Goal: Task Accomplishment & Management: Manage account settings

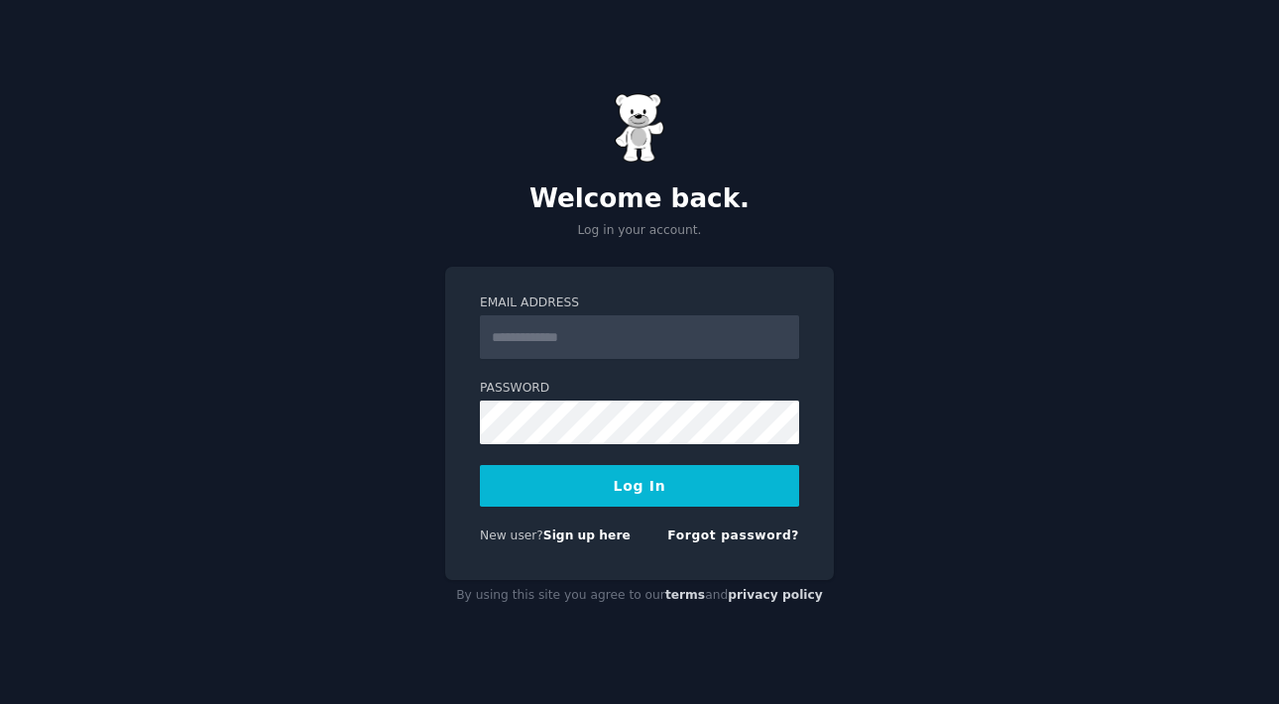
click at [606, 335] on input "Email Address" at bounding box center [639, 337] width 319 height 44
type input "**********"
click at [642, 488] on button "Log In" at bounding box center [639, 486] width 319 height 42
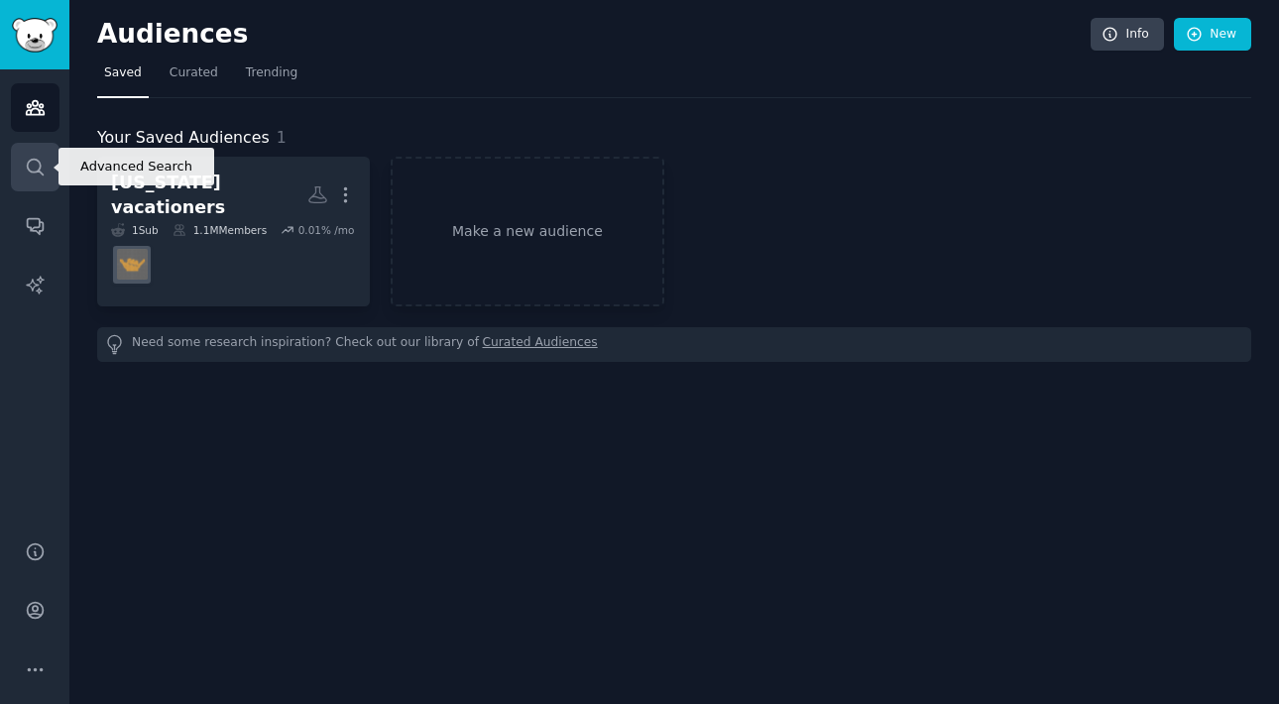
click at [27, 161] on icon "Sidebar" at bounding box center [35, 167] width 21 height 21
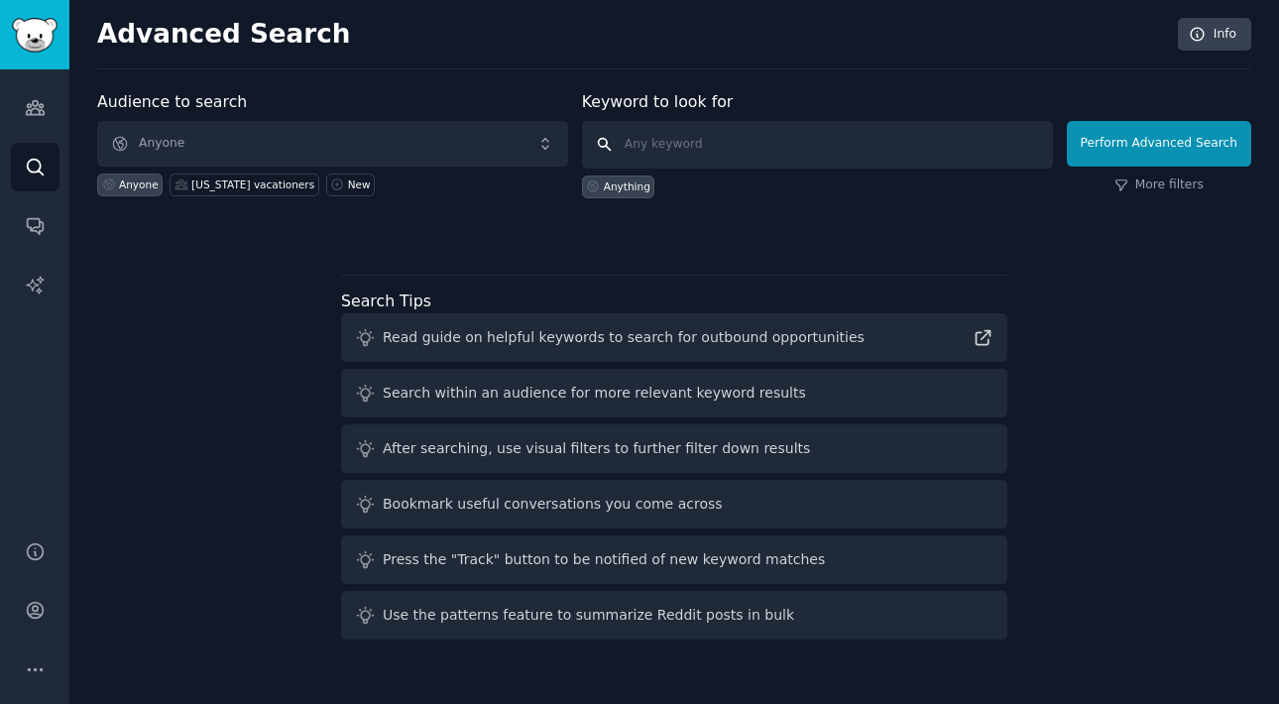
click at [714, 137] on input "text" at bounding box center [817, 145] width 471 height 48
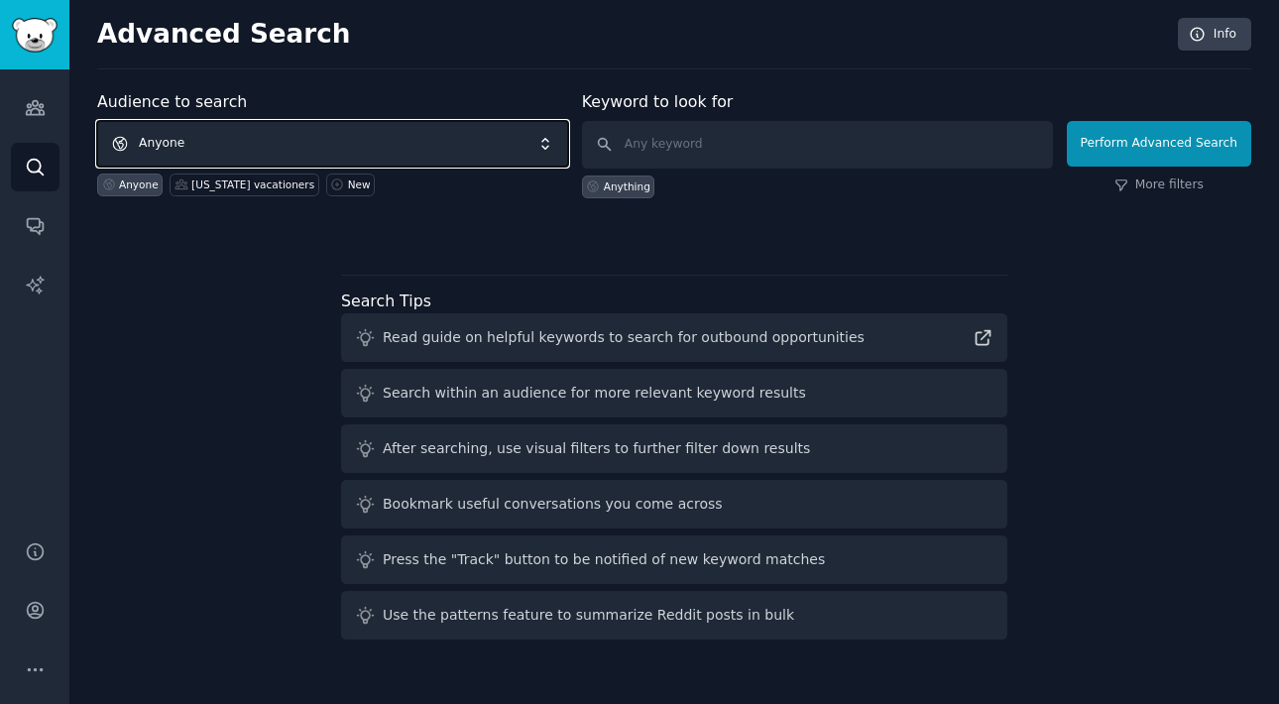
click at [466, 142] on span "Anyone" at bounding box center [332, 144] width 471 height 46
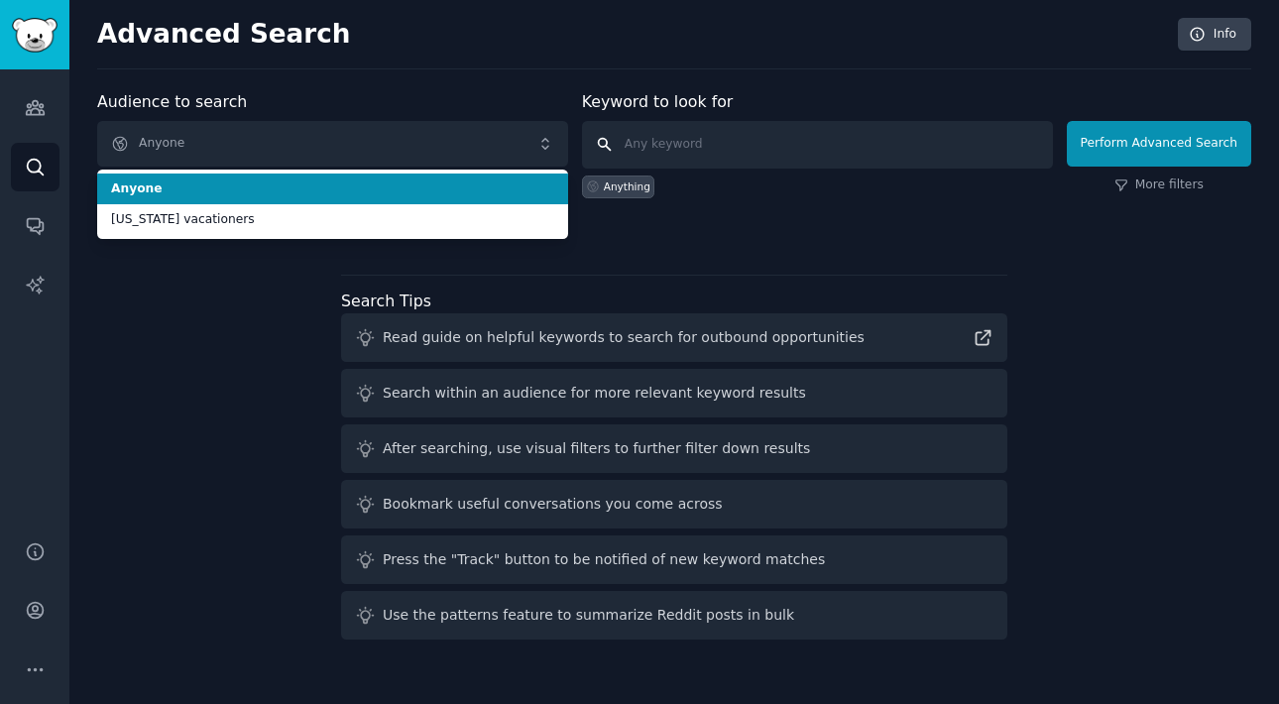
click at [679, 129] on input "text" at bounding box center [817, 145] width 471 height 48
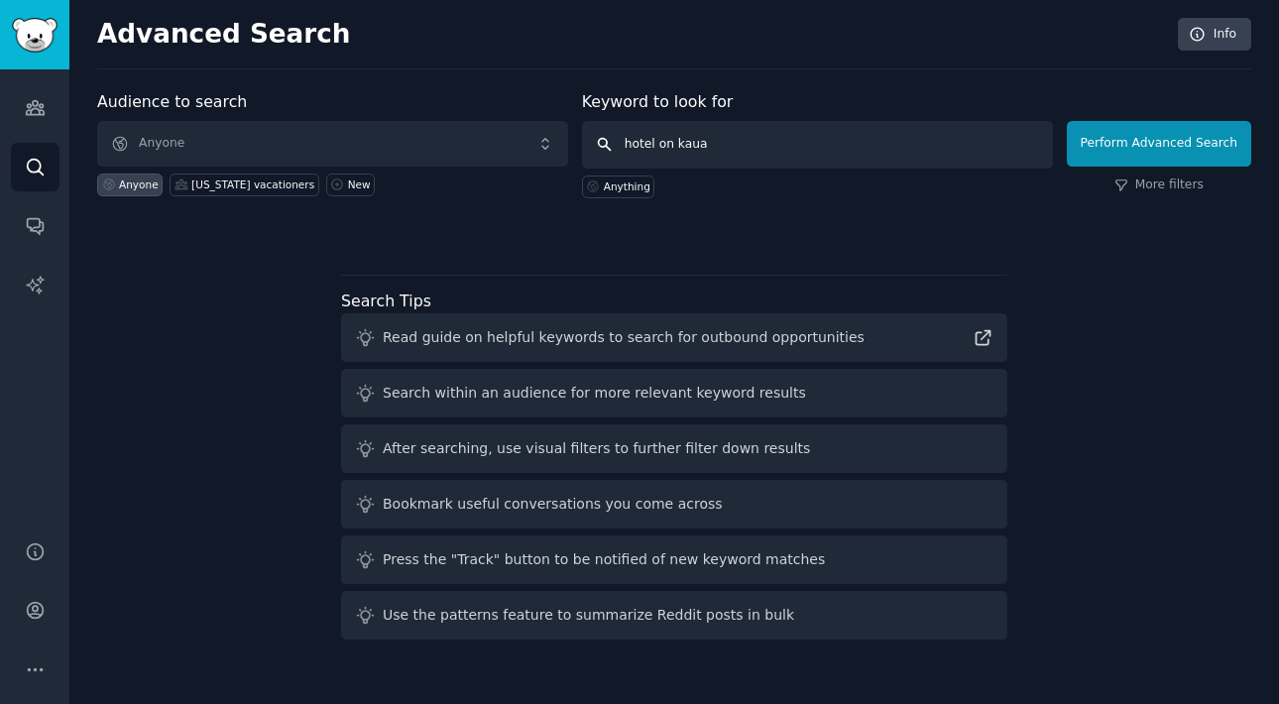
type input "hotel on kauai"
click button "Perform Advanced Search" at bounding box center [1159, 144] width 184 height 46
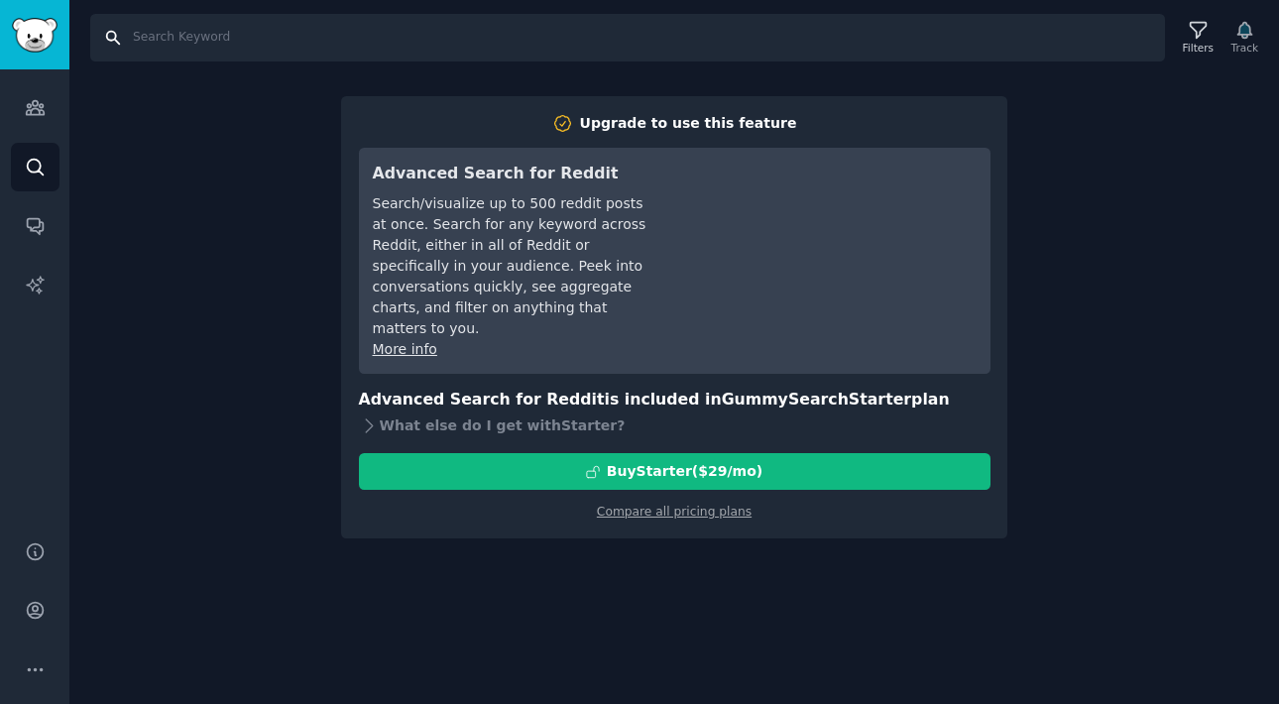
click at [133, 34] on input "Search" at bounding box center [627, 38] width 1075 height 48
type input "hotels kauai"
click at [114, 46] on input "hotels kauai" at bounding box center [627, 38] width 1075 height 48
click at [31, 122] on link "Audiences" at bounding box center [35, 107] width 49 height 49
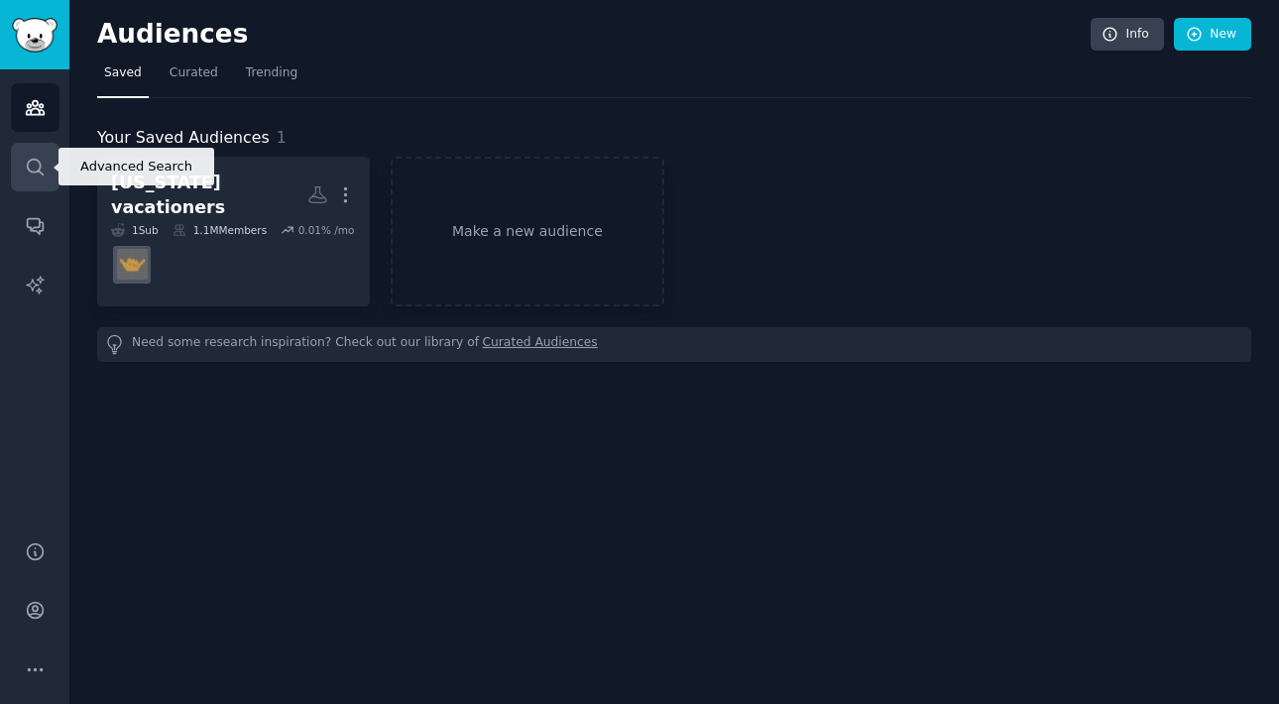
click at [44, 169] on icon "Sidebar" at bounding box center [35, 167] width 21 height 21
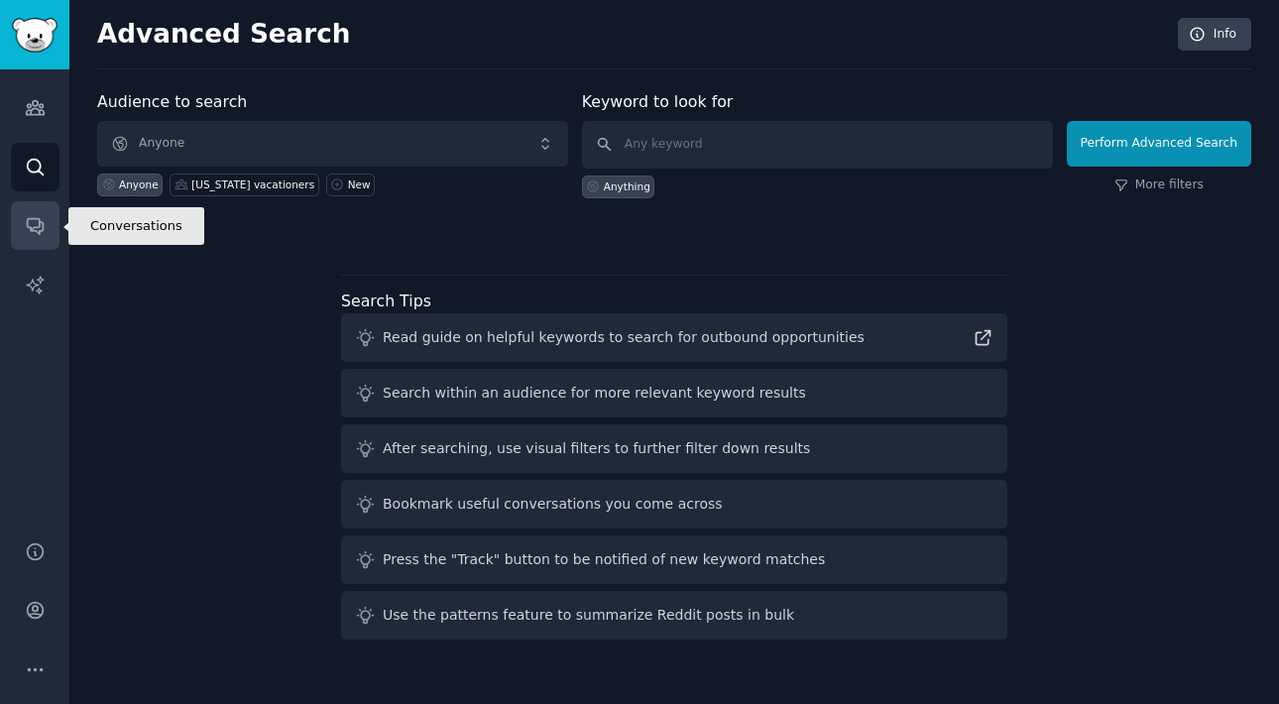
click at [48, 218] on link "Conversations" at bounding box center [35, 225] width 49 height 49
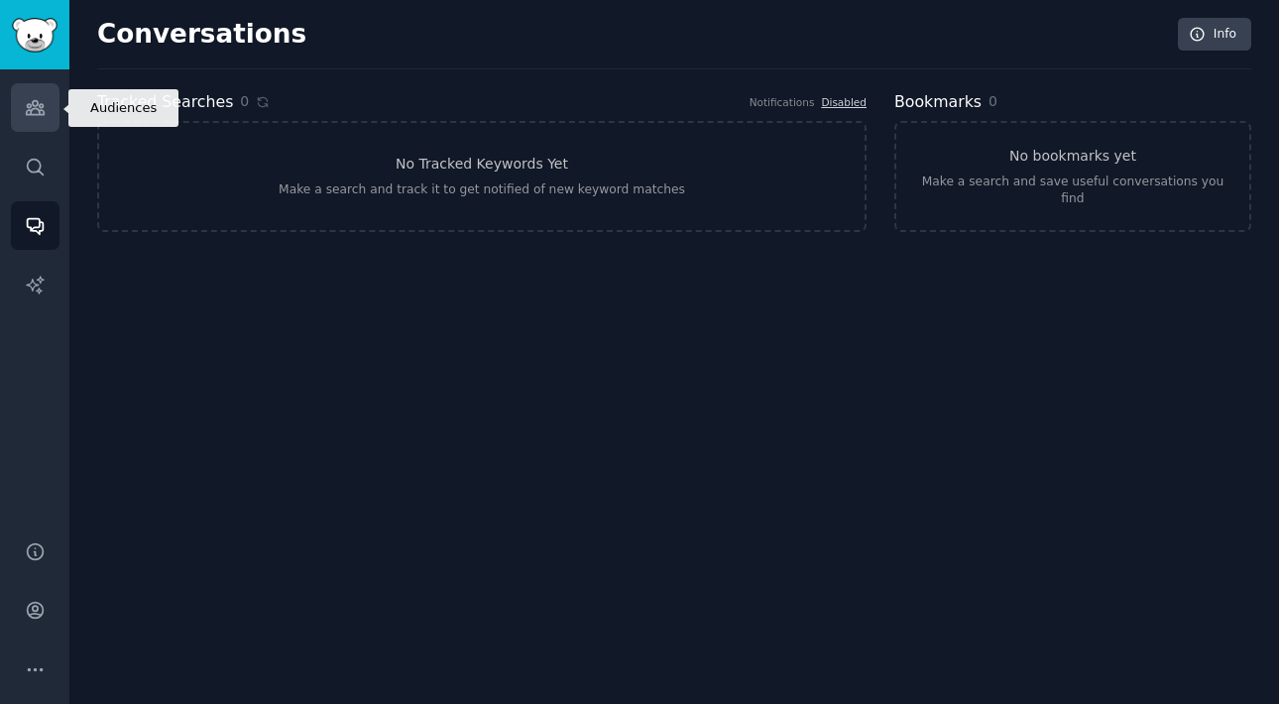
click at [49, 106] on link "Audiences" at bounding box center [35, 107] width 49 height 49
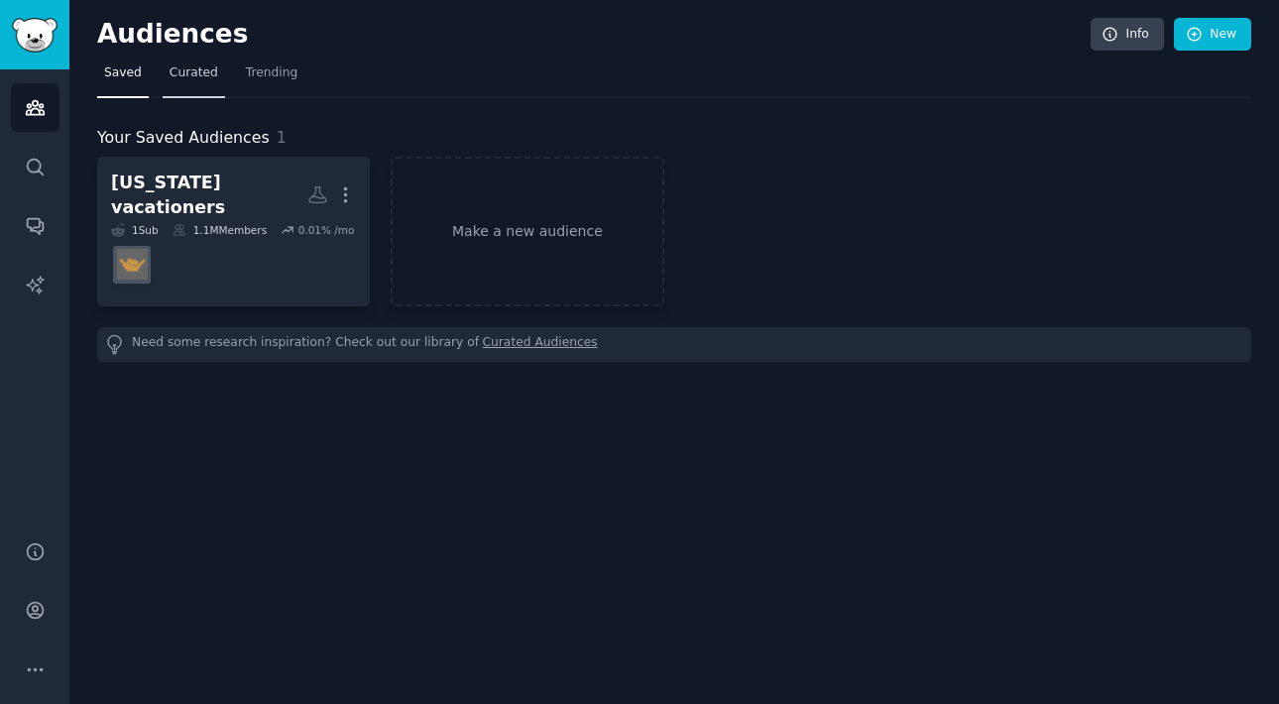
click at [183, 93] on link "Curated" at bounding box center [194, 78] width 62 height 41
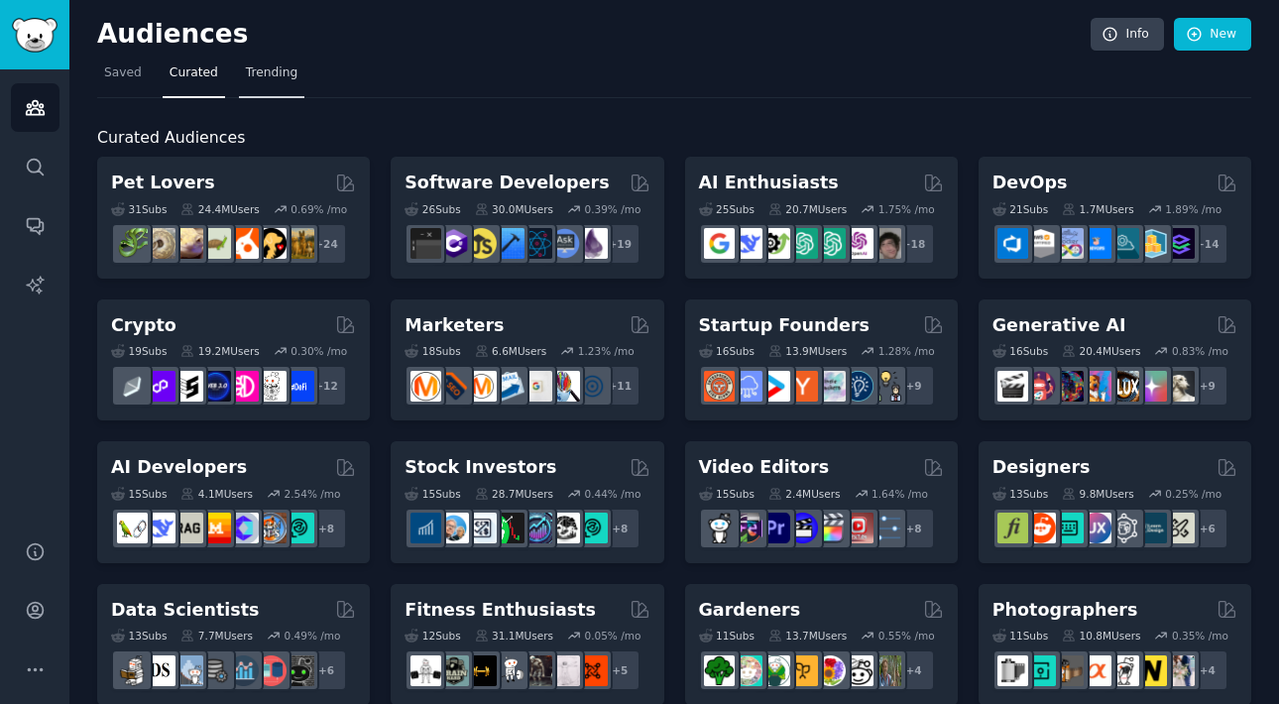
click at [275, 68] on span "Trending" at bounding box center [272, 73] width 52 height 18
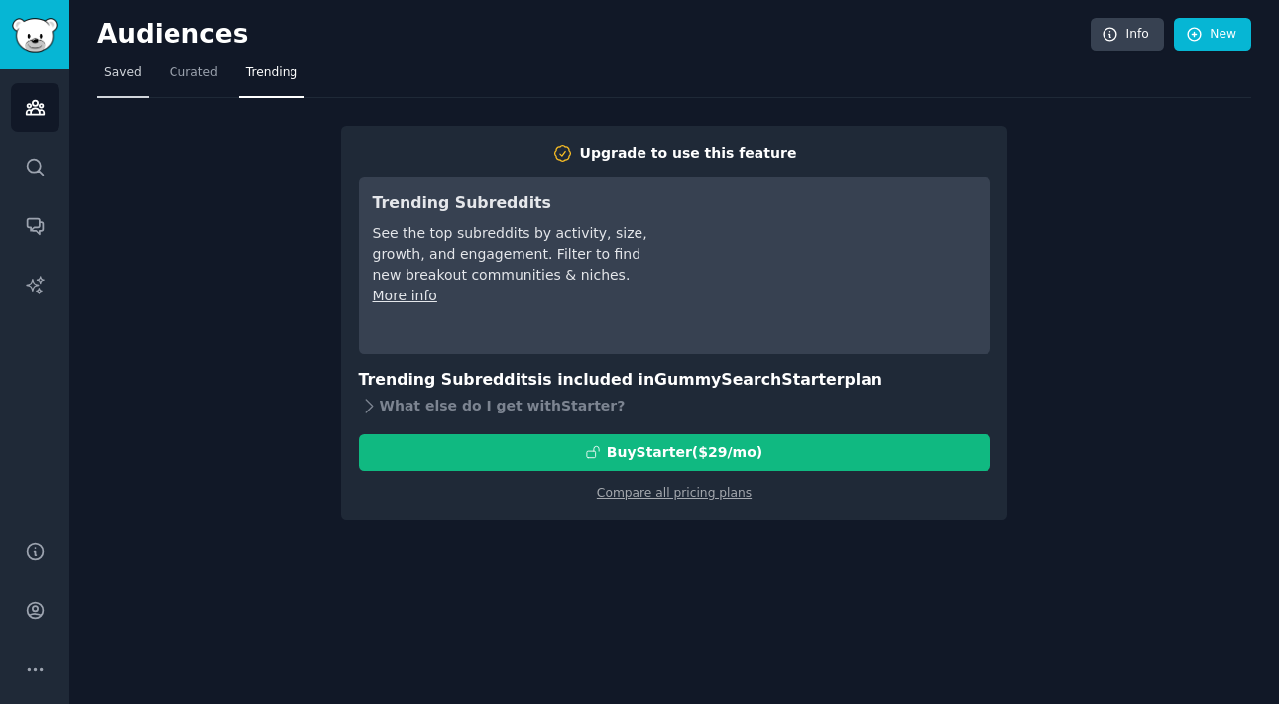
click at [122, 93] on link "Saved" at bounding box center [123, 78] width 52 height 41
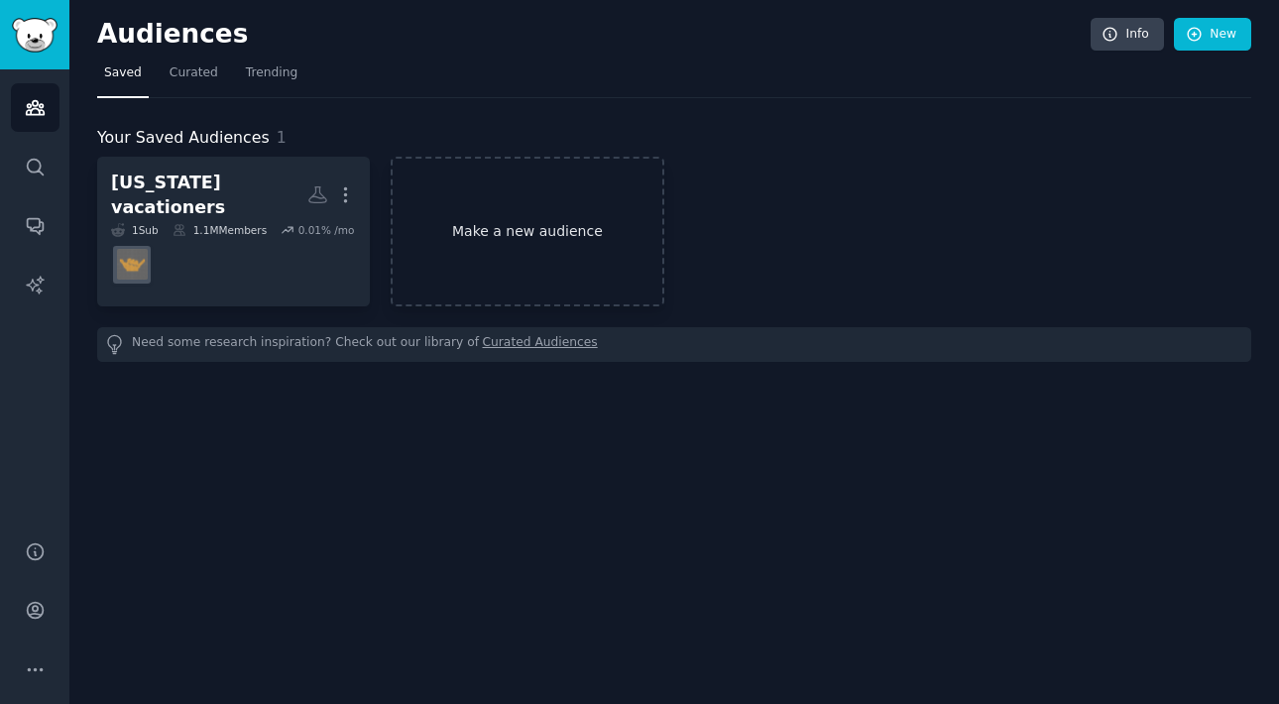
click at [483, 225] on link "Make a new audience" at bounding box center [527, 232] width 273 height 150
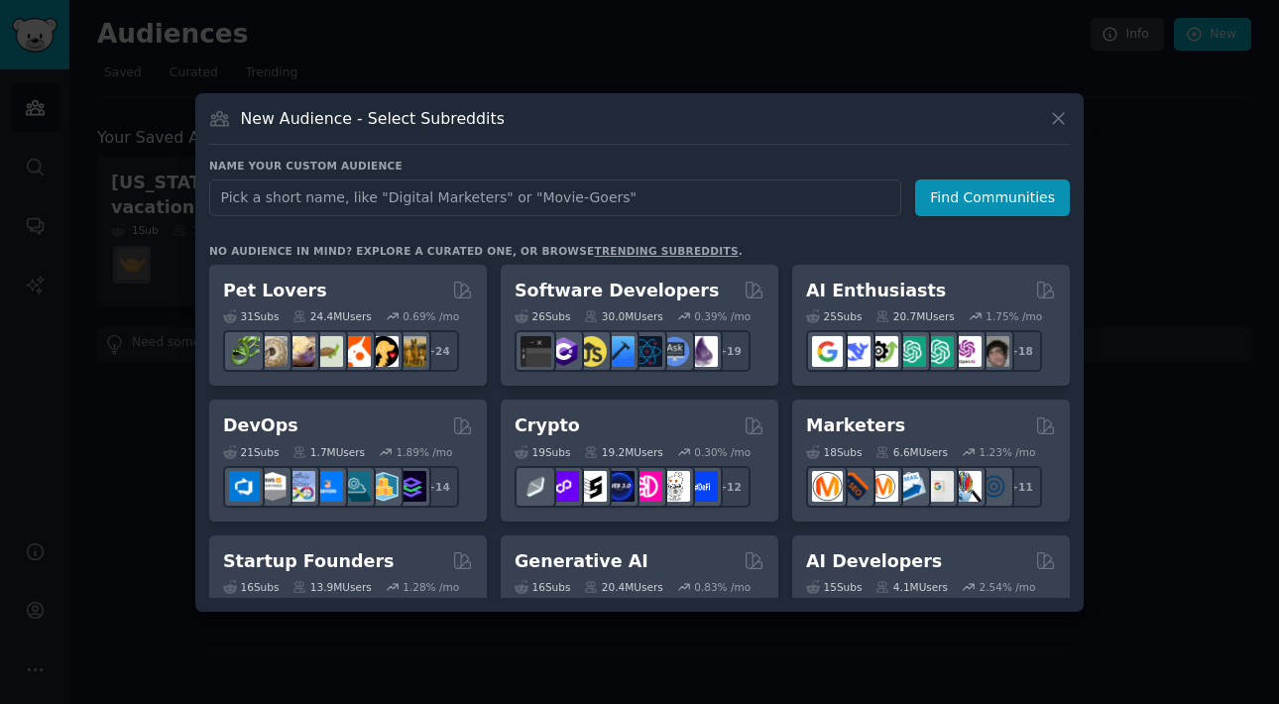
click at [493, 206] on input "text" at bounding box center [555, 198] width 692 height 37
type input "hotels kauai"
click button "Find Communities" at bounding box center [992, 198] width 155 height 37
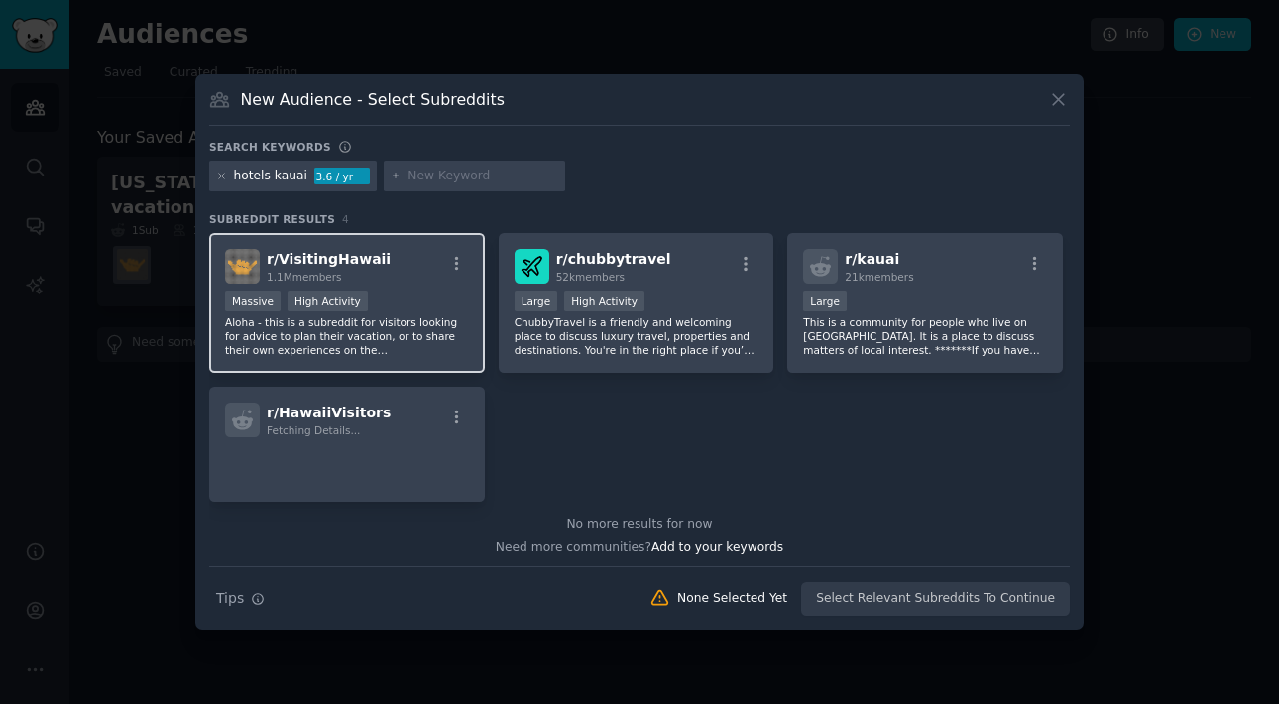
click at [421, 271] on div "r/ VisitingHawaii 1.1M members" at bounding box center [347, 266] width 244 height 35
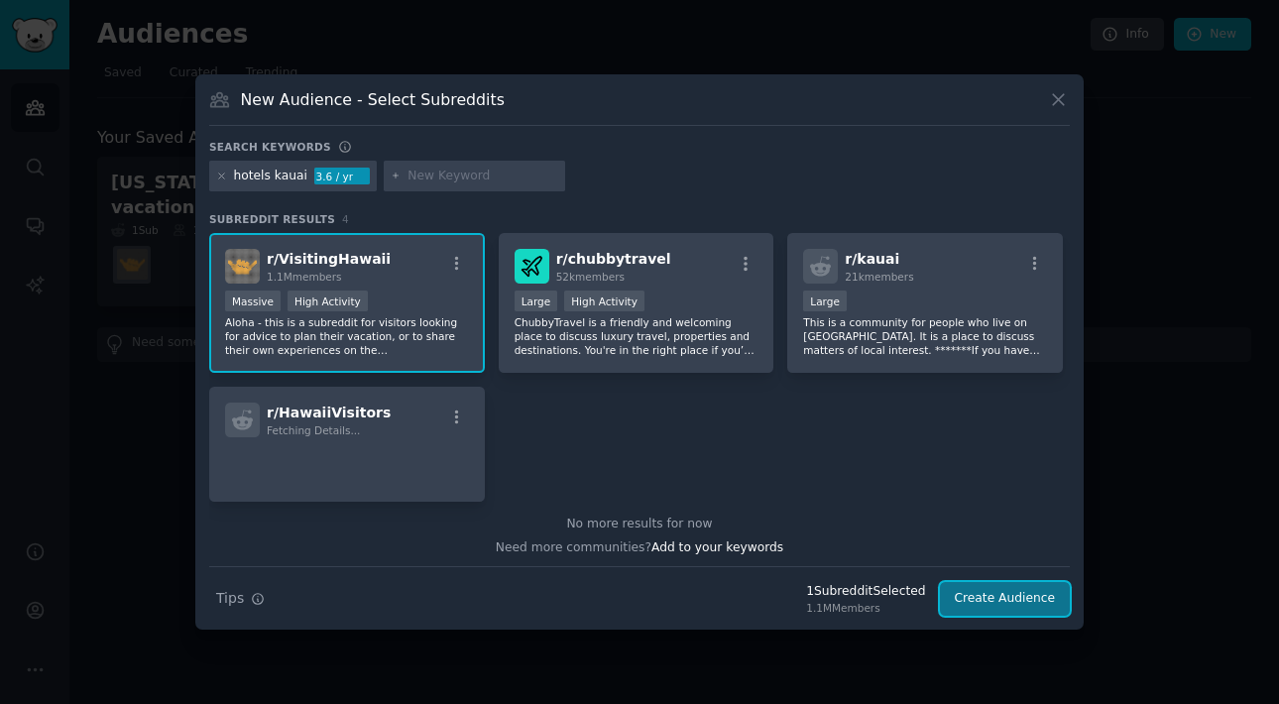
click at [1014, 604] on button "Create Audience" at bounding box center [1005, 599] width 131 height 34
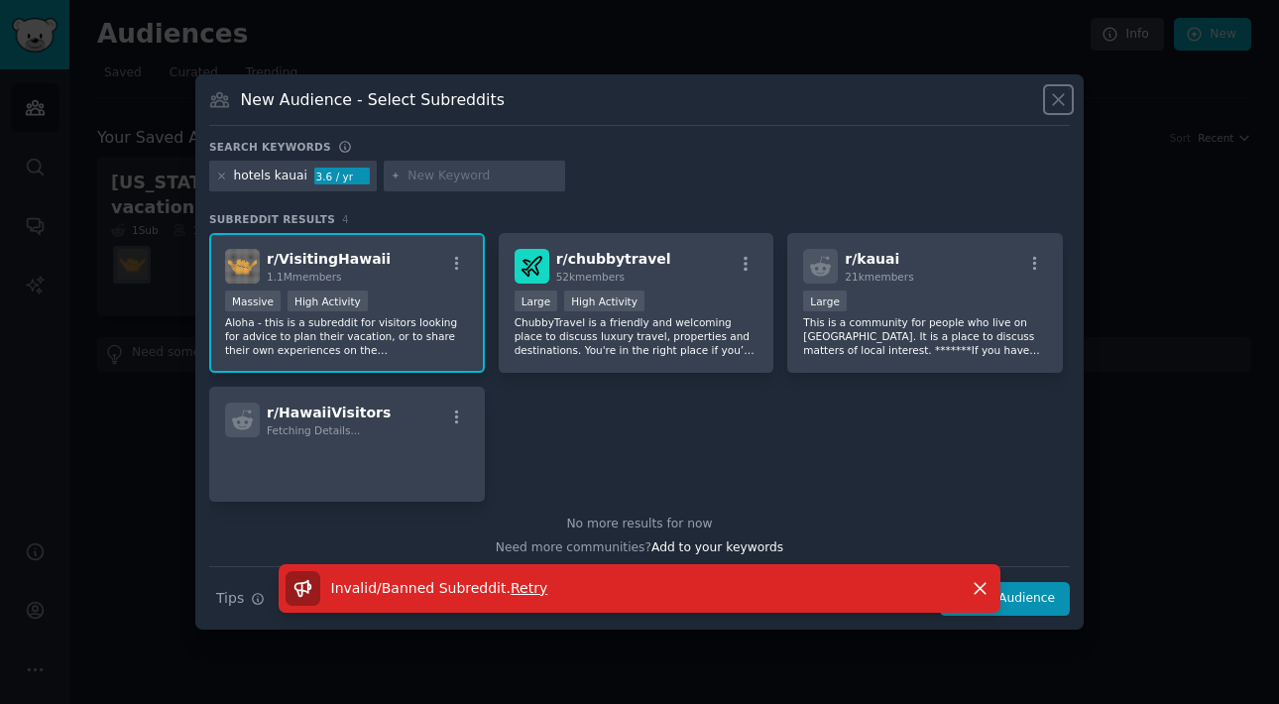
click at [1061, 98] on icon at bounding box center [1058, 99] width 21 height 21
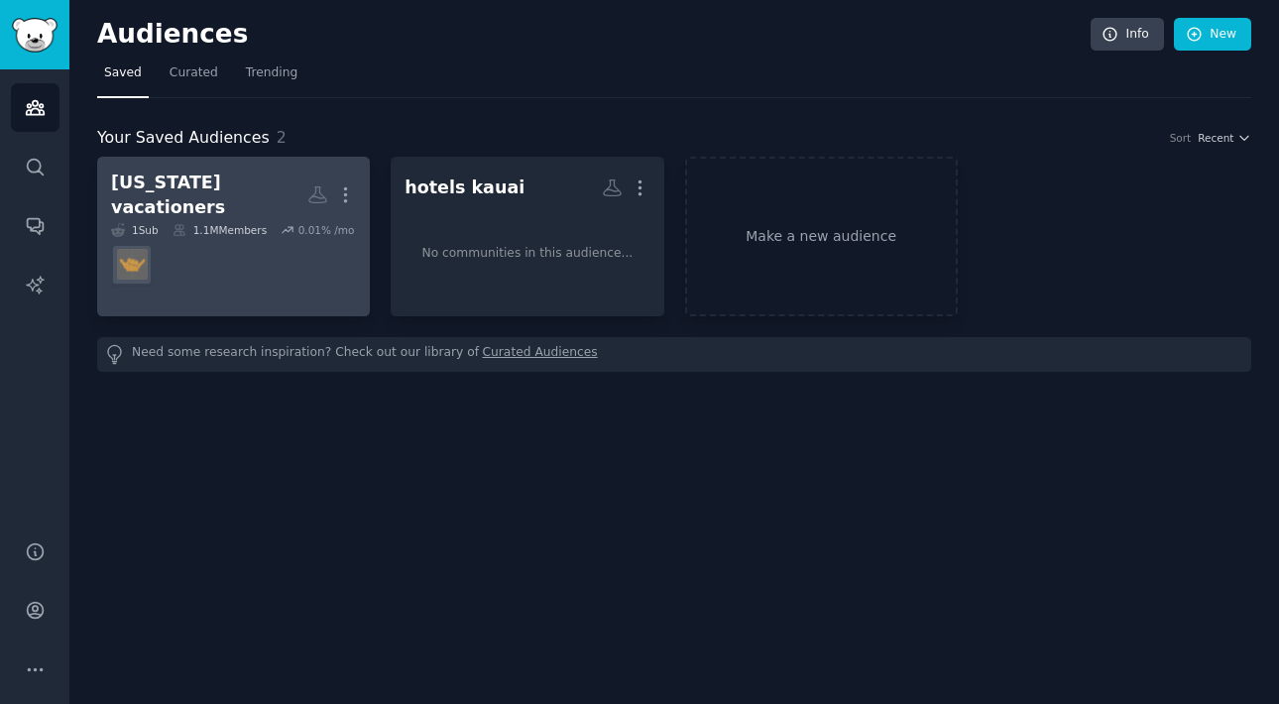
click at [294, 244] on dd at bounding box center [233, 265] width 245 height 56
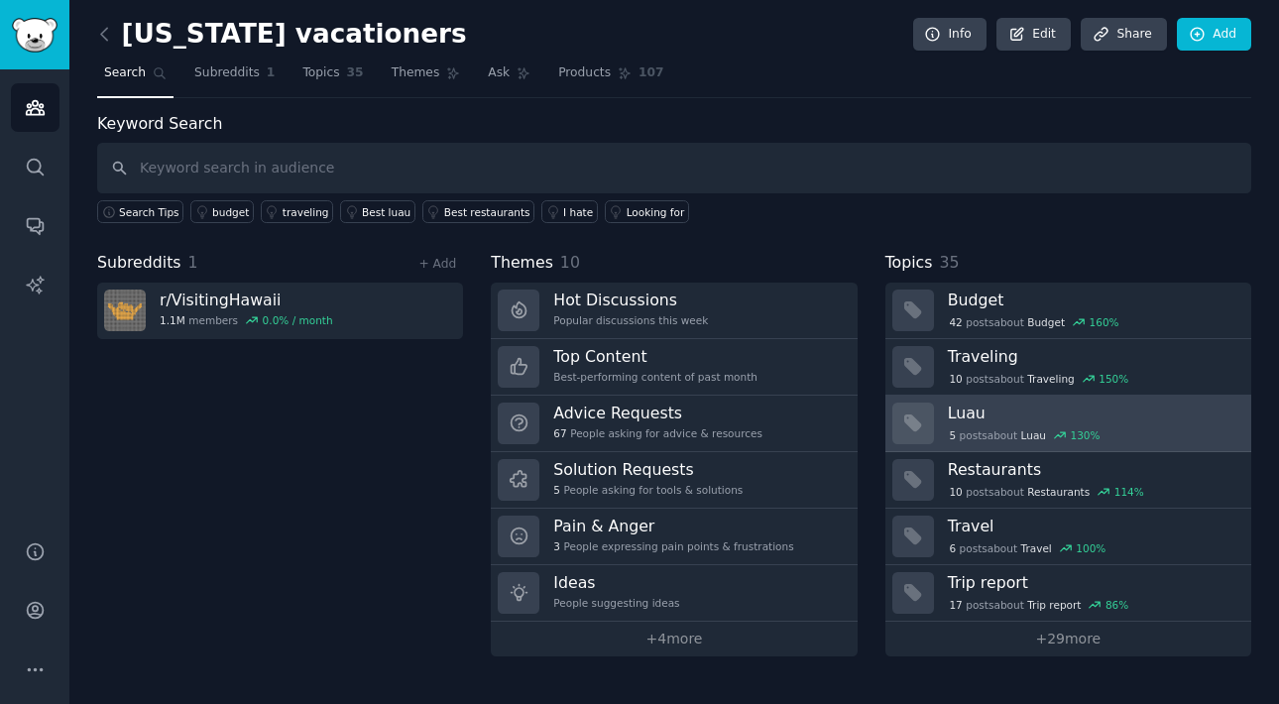
click at [1024, 428] on span "Luau" at bounding box center [1034, 435] width 25 height 14
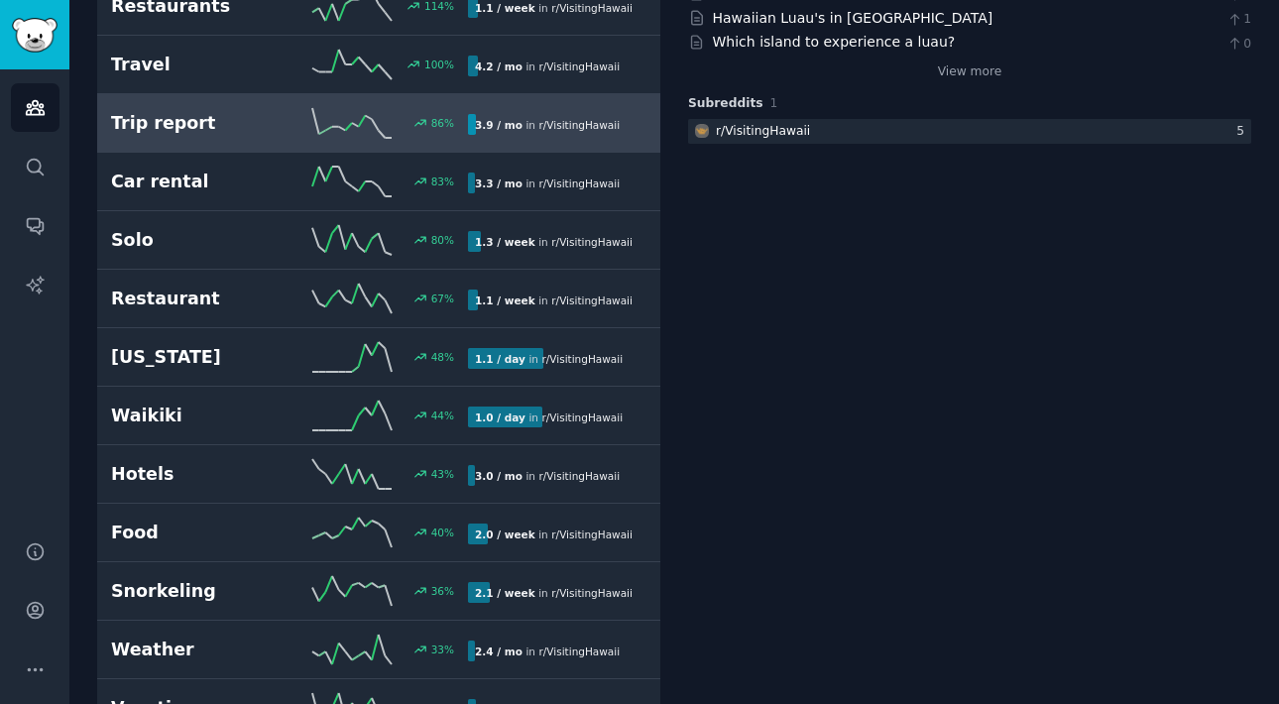
scroll to position [407, 0]
